Goal: Use online tool/utility: Use online tool/utility

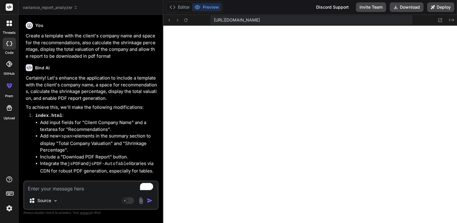
scroll to position [1228, 0]
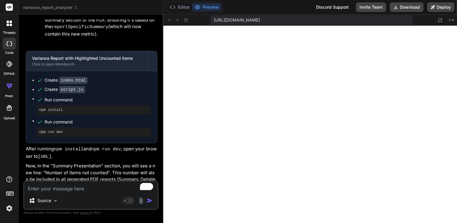
click at [48, 187] on textarea "To enrich screen reader interactions, please activate Accessibility in Grammarl…" at bounding box center [90, 187] width 133 height 11
type textarea "c"
type textarea "x"
type textarea "ch"
type textarea "x"
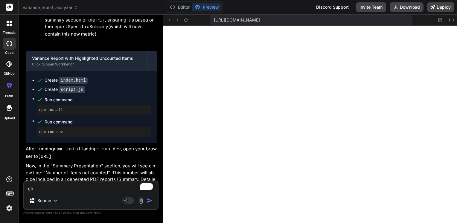
type textarea "cha"
type textarea "x"
type textarea "chan"
type textarea "x"
type textarea "[PERSON_NAME]"
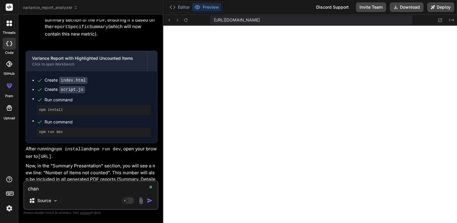
type textarea "x"
type textarea "change"
type textarea "x"
type textarea "change"
type textarea "x"
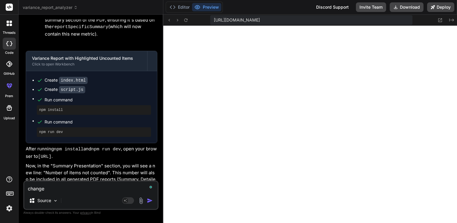
type textarea "change t"
type textarea "x"
type textarea "change th"
type textarea "x"
type textarea "change the"
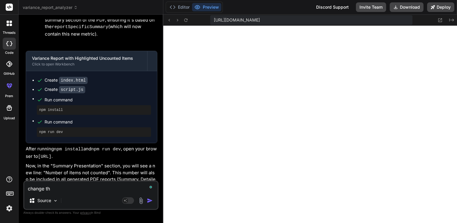
type textarea "x"
type textarea "change the"
type textarea "x"
type textarea "change the f"
type textarea "x"
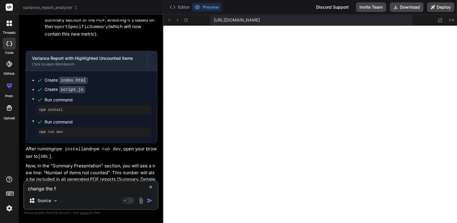
type textarea "change the fo"
type textarea "x"
type textarea "change the fon"
type textarea "x"
type textarea "change the font"
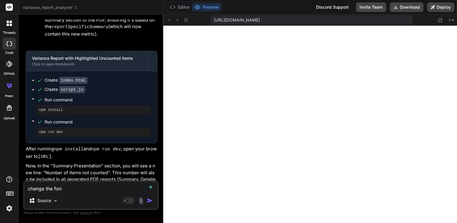
type textarea "x"
type textarea "change the font"
type textarea "x"
type textarea "change the font o"
type textarea "x"
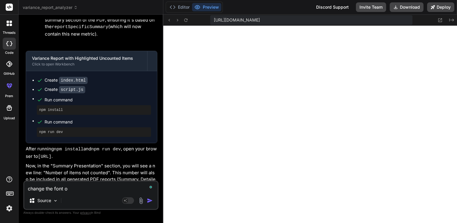
type textarea "change the font of"
type textarea "x"
type textarea "change the font of"
type textarea "x"
type textarea "change the font of t"
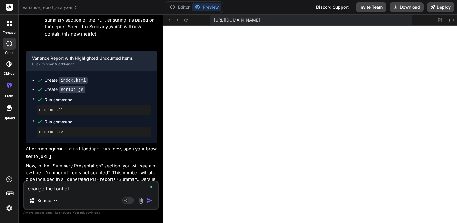
type textarea "x"
type textarea "change the font of th"
type textarea "x"
type textarea "change the font of the"
type textarea "x"
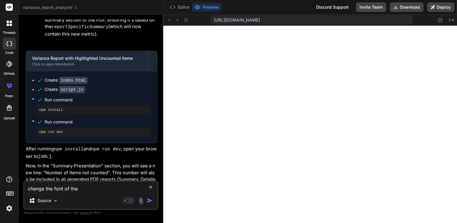
type textarea "change the font of the"
type textarea "x"
type textarea "change the font of the a"
type textarea "x"
type textarea "change the font of the ap"
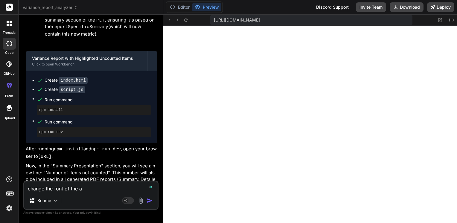
type textarea "x"
type textarea "change the font of the app"
type textarea "x"
type textarea "change the font of the app"
type textarea "x"
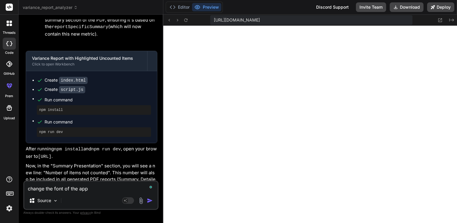
type textarea "change the font of the app t"
type textarea "x"
type textarea "change the font of the app to"
type textarea "x"
type textarea "change the font of the app to"
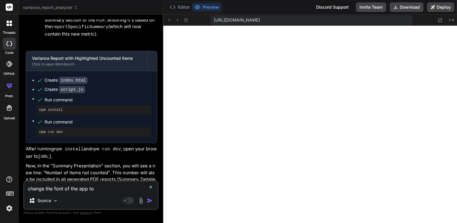
type textarea "x"
type textarea "change the font of the app to c"
type textarea "x"
type textarea "change the font of the app to ca"
type textarea "x"
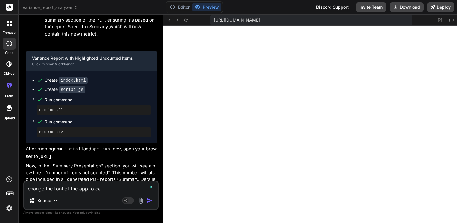
type textarea "change the font of the app to cab"
type textarea "x"
type textarea "change the font of the app to cabr"
type textarea "x"
type textarea "change the font of the app to cabri"
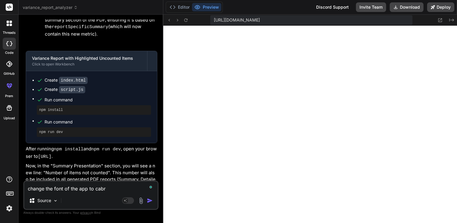
type textarea "x"
type textarea "change the font of the app to cabria"
type textarea "x"
type textarea "change the font of the app to cabria"
type textarea "x"
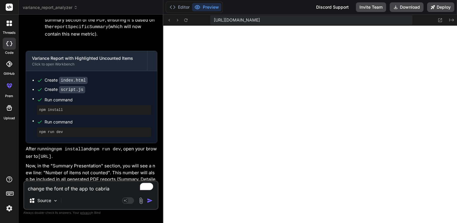
type textarea "change the font of the app to cabria s"
type textarea "x"
type textarea "change the font of the app to cabria si"
type textarea "x"
type textarea "change the font of the app to cabria siz"
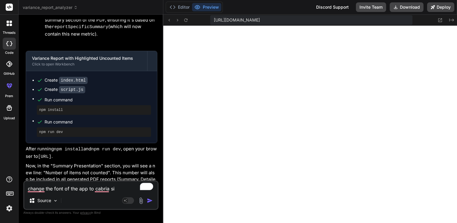
type textarea "x"
type textarea "change the font of the app to cabria size"
type textarea "x"
type textarea "change the font of the app to cabria size"
type textarea "x"
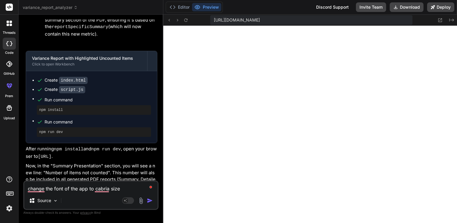
type textarea "change the font of the app to cabria size 1"
type textarea "x"
type textarea "change the font of the app to cabria size 10"
type textarea "x"
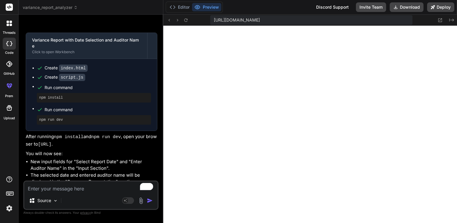
scroll to position [3472, 0]
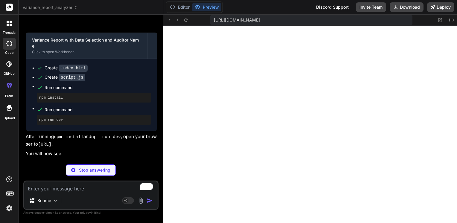
type textarea "x"
type textarea "/* Style for the new Excel button */ .excel-button { background-color: #28a745;…"
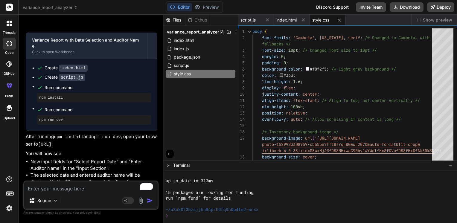
scroll to position [1309, 0]
type textarea "x"
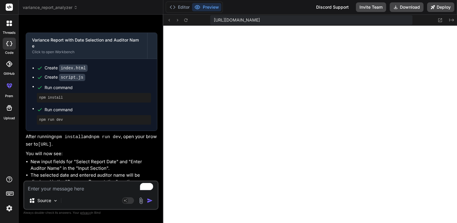
scroll to position [1544, 0]
click at [78, 187] on textarea "To enrich screen reader interactions, please activate Accessibility in Grammarl…" at bounding box center [90, 187] width 133 height 11
type textarea "a"
type textarea "x"
type textarea "al"
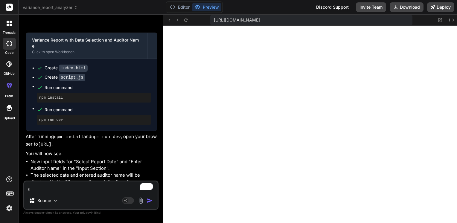
type textarea "x"
type textarea "all"
type textarea "x"
type textarea "allo"
type textarea "x"
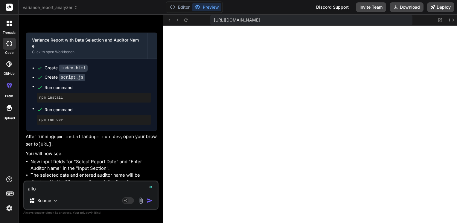
type textarea "allow"
type textarea "x"
type textarea "allow"
type textarea "x"
type textarea "allow A"
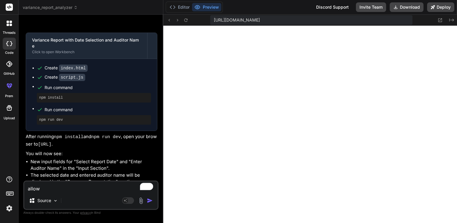
type textarea "x"
type textarea "allow AI"
type textarea "x"
type textarea "allow AI"
type textarea "x"
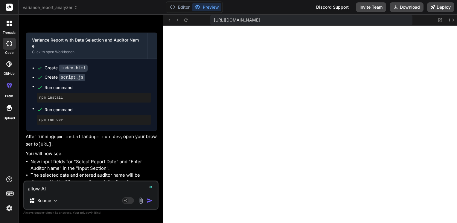
type textarea "allow AI T"
type textarea "x"
type textarea "allow AI TO"
type textarea "x"
type textarea "allow AI TO"
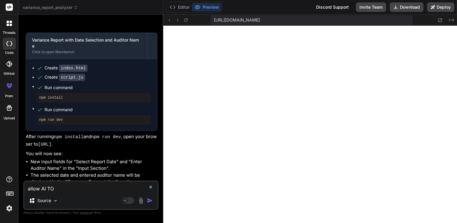
type textarea "x"
type textarea "allow AI TO R"
type textarea "x"
type textarea "allow AI TO RE"
type textarea "x"
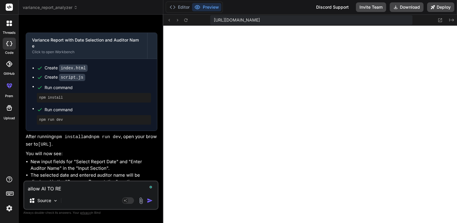
type textarea "allow AI TO REA"
type textarea "x"
type textarea "allow AI TO READ"
type textarea "x"
type textarea "allow AI TO READ"
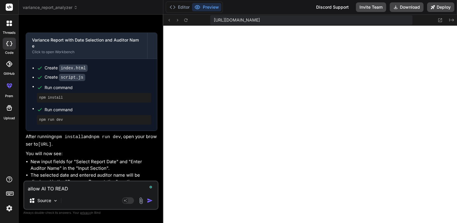
type textarea "x"
type textarea "allow AI TO READ"
type textarea "x"
type textarea "allow AI TO REA"
type textarea "x"
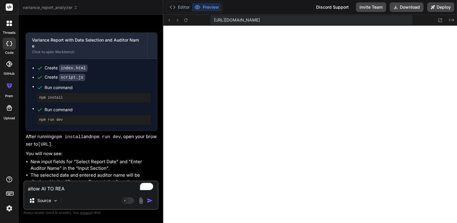
type textarea "allow AI TO RE"
type textarea "x"
type textarea "allow AI TO R"
type textarea "x"
type textarea "allow AI TO"
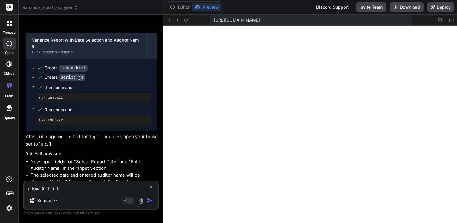
type textarea "x"
type textarea "allow AI TO"
type textarea "x"
type textarea "allow AI T"
type textarea "x"
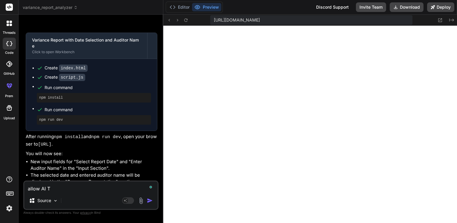
type textarea "allow AI"
type textarea "x"
type textarea "allow AI t"
type textarea "x"
type textarea "allow AI to"
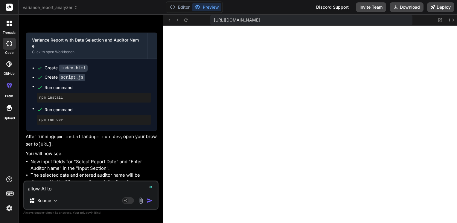
type textarea "x"
type textarea "allow AI to"
type textarea "x"
type textarea "allow AI to t"
type textarea "x"
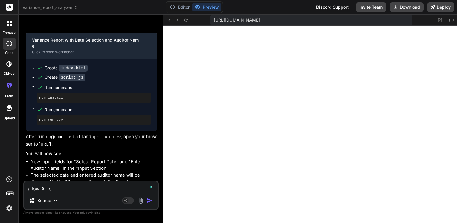
type textarea "allow AI to th"
type textarea "x"
type textarea "allow AI to the"
type textarea "x"
type textarea "allow AI to the"
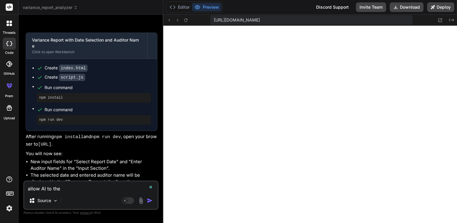
type textarea "x"
type textarea "allow AI to the r"
type textarea "x"
type textarea "allow AI to the re"
type textarea "x"
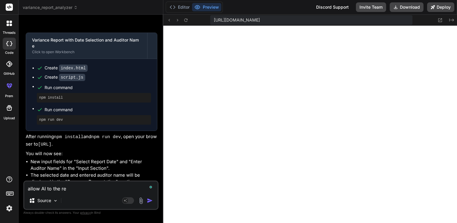
type textarea "allow AI to the rea"
type textarea "x"
type textarea "allow AI to the read"
type textarea "x"
type textarea "allow AI to the read"
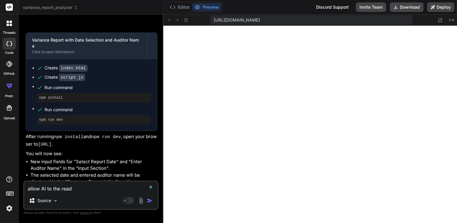
type textarea "x"
type textarea "allow AI to the read t"
type textarea "x"
type textarea "allow AI to the read th"
type textarea "x"
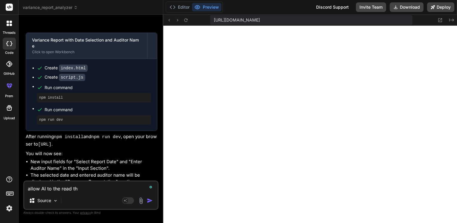
type textarea "allow AI to the read the"
type textarea "x"
type textarea "allow AI to the read the"
type textarea "x"
type textarea "allow AI to the read the s"
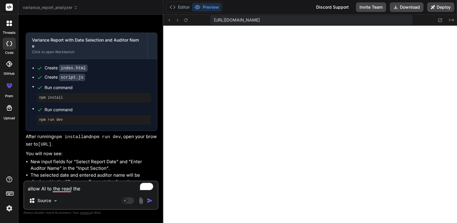
type textarea "x"
type textarea "allow AI to the read the su"
type textarea "x"
type textarea "allow AI to the read the sum"
type textarea "x"
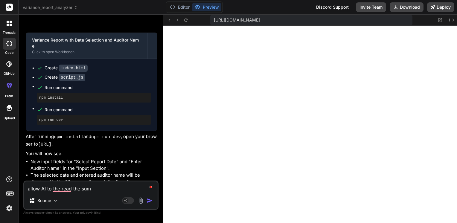
type textarea "allow AI to the read the summ"
type textarea "x"
type textarea "allow AI to the read the summa"
type textarea "x"
type textarea "allow AI to the read the [PERSON_NAME]"
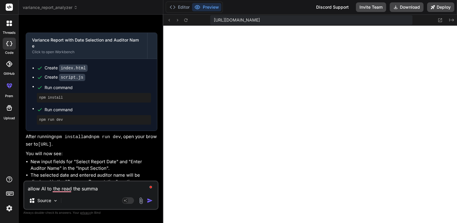
type textarea "x"
type textarea "allow AI to the read the summary"
type textarea "x"
type textarea "allow AI to the read the summary"
type textarea "x"
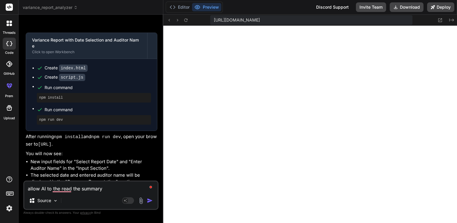
type textarea "allow AI to the read the summary p"
type textarea "x"
type textarea "allow AI to the read the summary pr"
type textarea "x"
type textarea "allow AI to the read the summary pre"
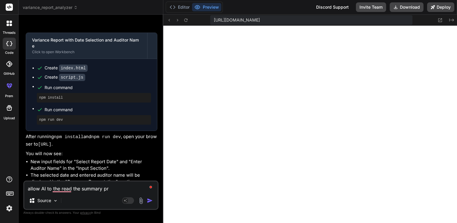
type textarea "x"
type textarea "allow AI to the read the summary pres"
type textarea "x"
type textarea "allow AI to the read the summary prese"
type textarea "x"
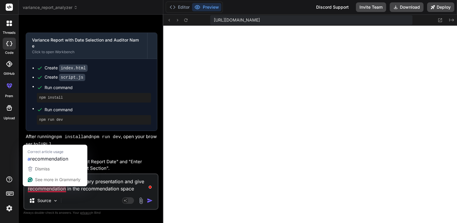
click at [48, 193] on div "allow [PERSON_NAME] to read the summary presentation and give recommendation in…" at bounding box center [90, 191] width 135 height 36
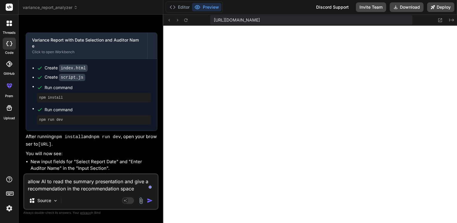
click at [148, 202] on img "button" at bounding box center [150, 201] width 6 height 6
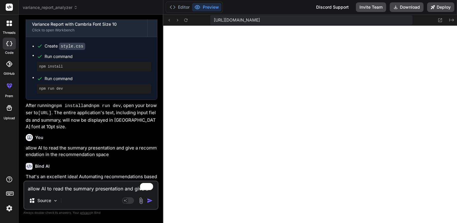
scroll to position [3730, 0]
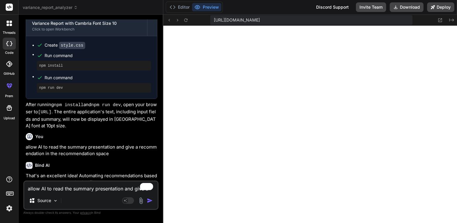
click at [53, 191] on textarea "allow AI to read the summary presentation and give a recommendation in the reco…" at bounding box center [90, 187] width 133 height 11
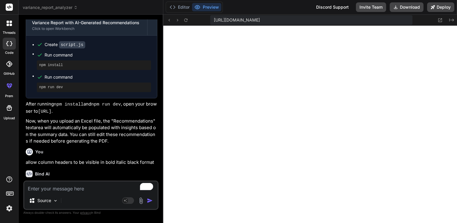
scroll to position [4135, 0]
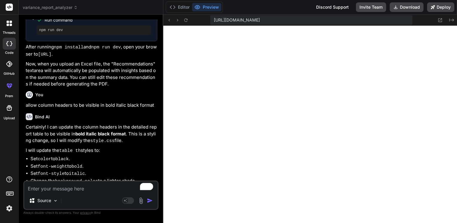
click at [411, 8] on button "Download" at bounding box center [407, 7] width 34 height 10
click at [444, 7] on button "Deploy" at bounding box center [440, 7] width 27 height 10
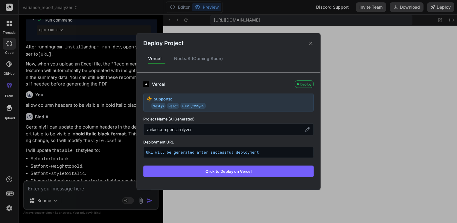
click at [218, 168] on button "Click to Deploy on Vercel" at bounding box center [228, 171] width 170 height 11
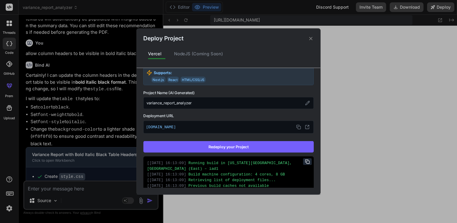
scroll to position [90, 0]
